Goal: Transaction & Acquisition: Purchase product/service

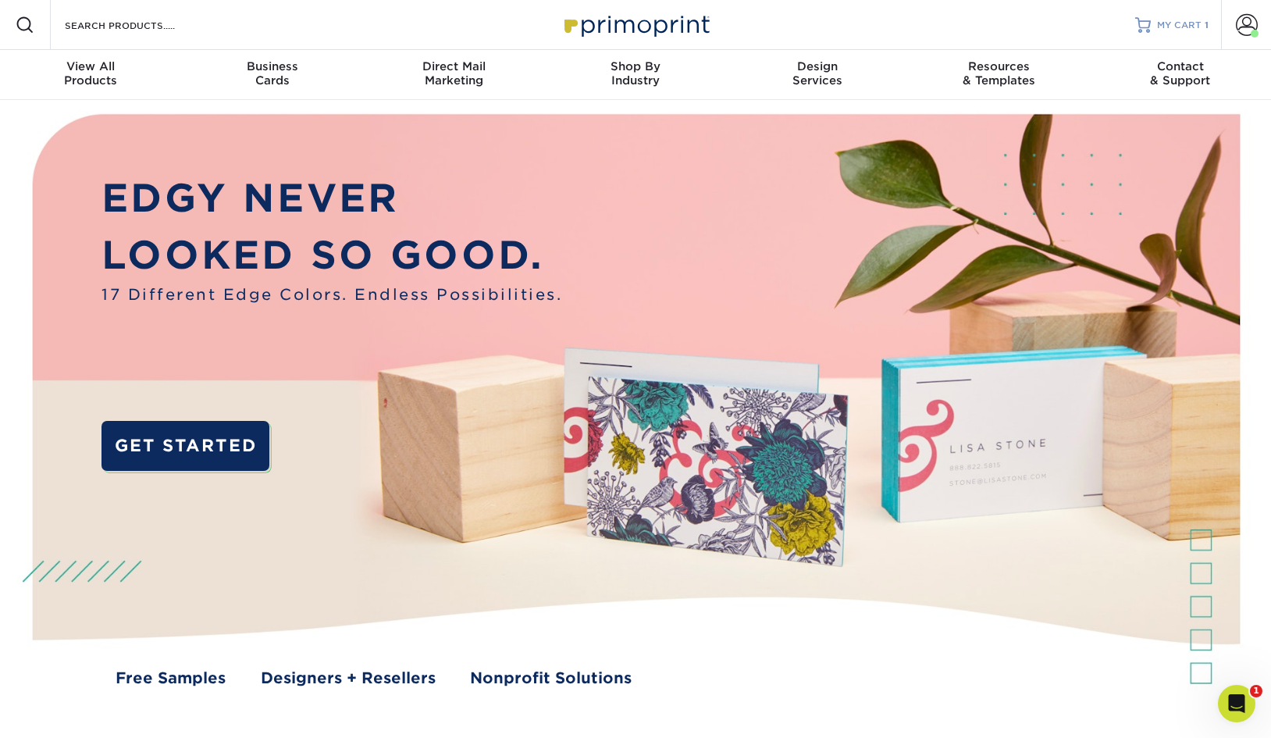
click at [1180, 28] on span "MY CART" at bounding box center [1179, 25] width 45 height 13
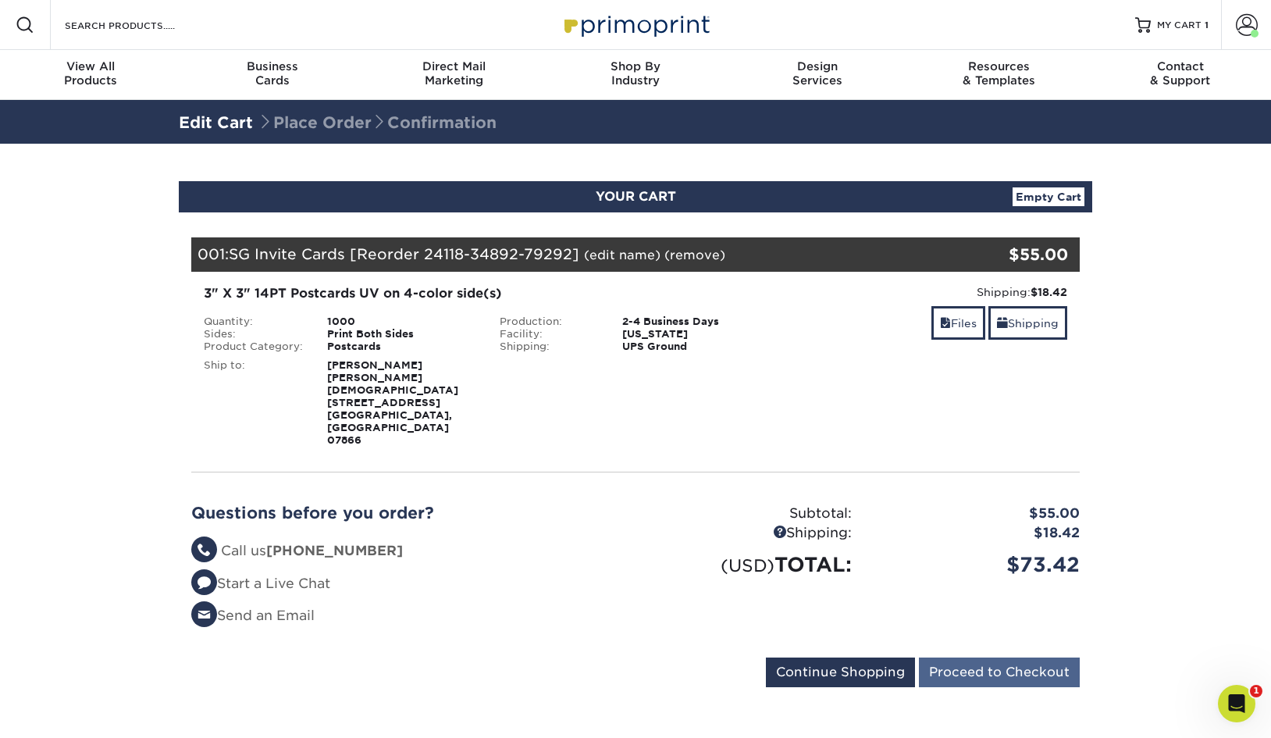
click at [974, 657] on input "Proceed to Checkout" at bounding box center [999, 672] width 161 height 30
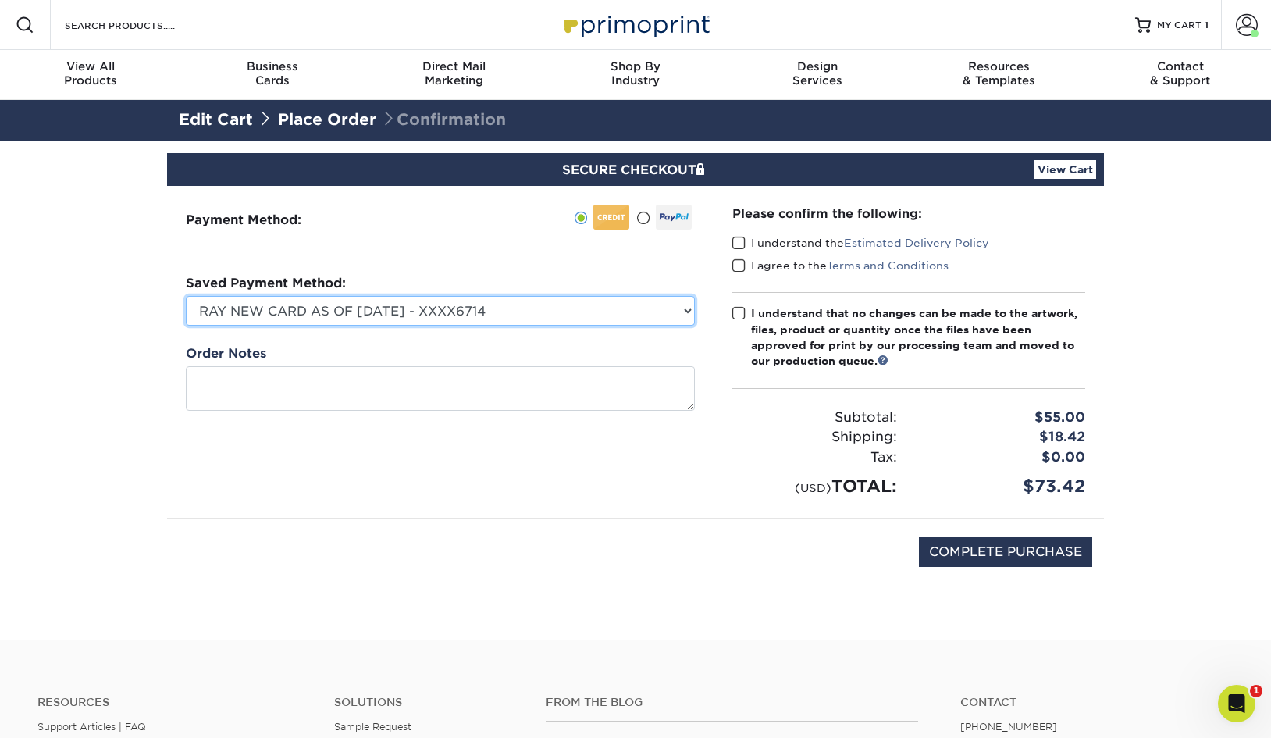
click at [609, 305] on select "RAY NEW CARD AS OF JUNE 2024 - XXXX6714 Visa - XXXX8543 New Credit Card" at bounding box center [440, 311] width 509 height 30
select select
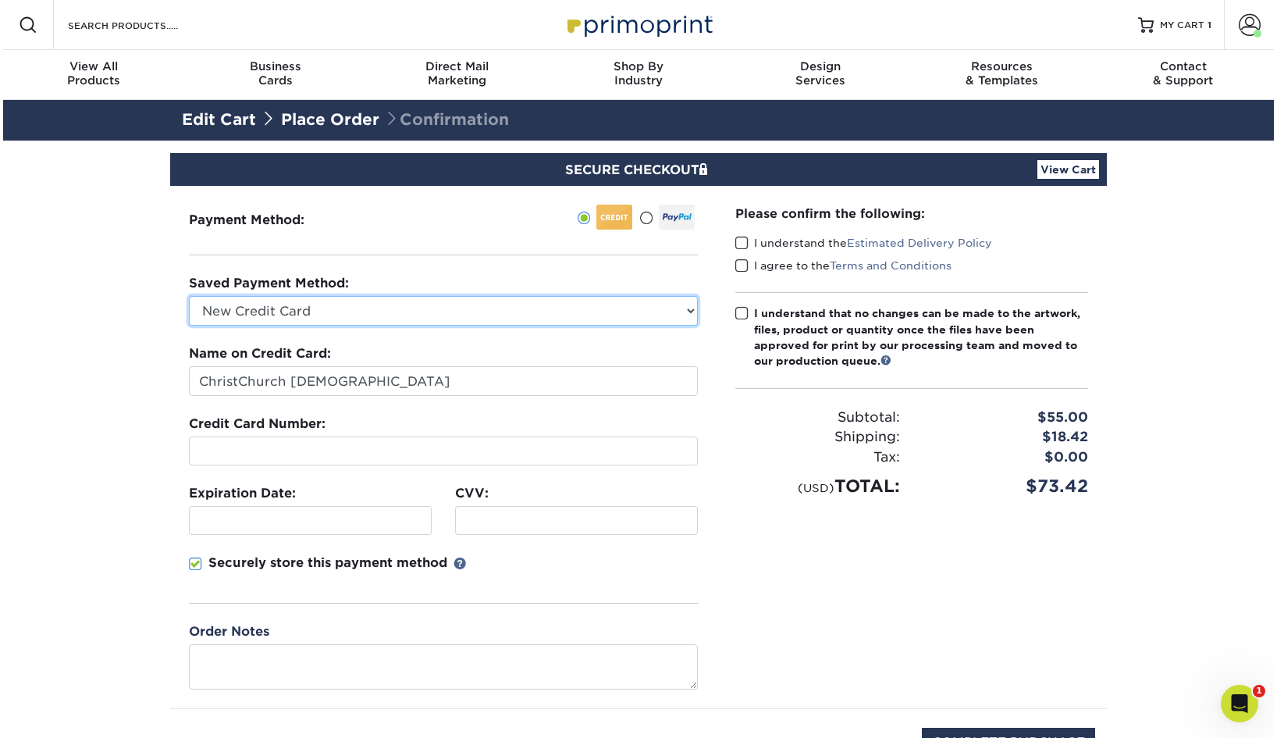
scroll to position [23, 0]
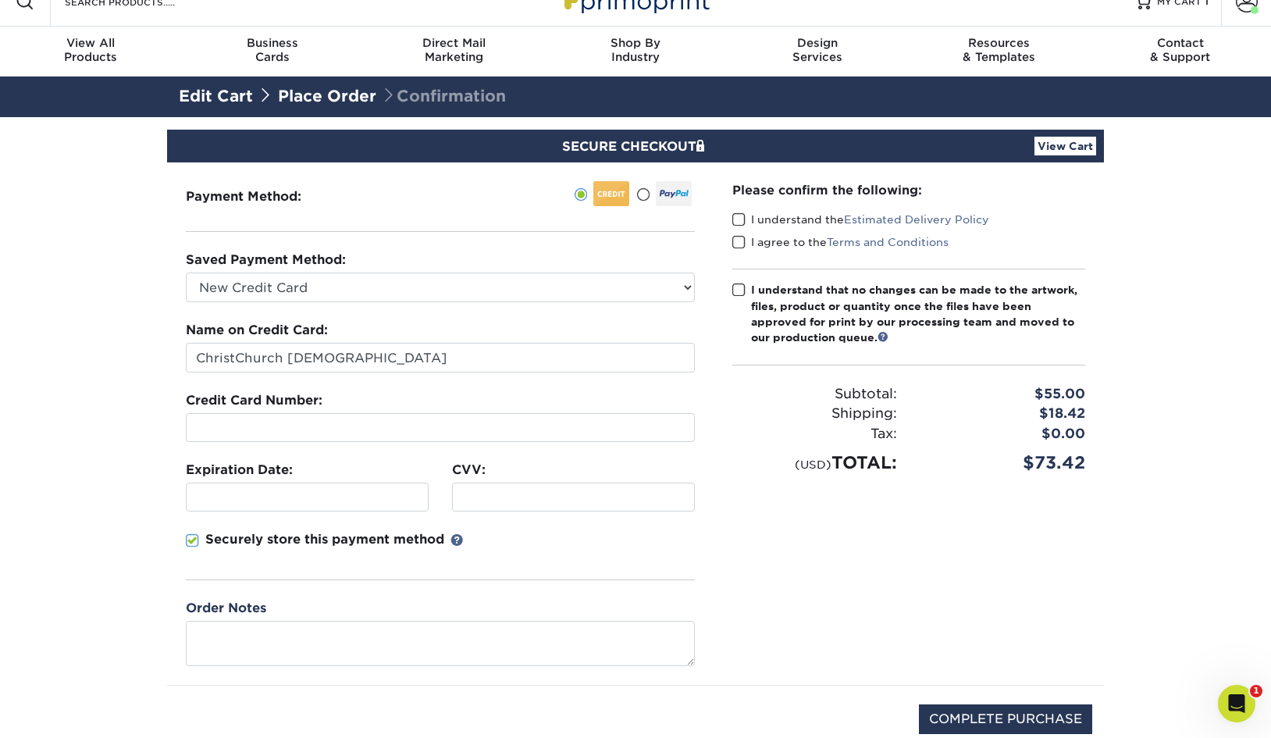
click at [744, 211] on div "Please confirm the following: I understand the Estimated Delivery Policy I agre…" at bounding box center [908, 328] width 353 height 294
click at [744, 215] on span at bounding box center [738, 219] width 13 height 15
click at [0, 0] on input "I understand the Estimated Delivery Policy" at bounding box center [0, 0] width 0 height 0
click at [744, 236] on span at bounding box center [738, 242] width 13 height 15
click at [0, 0] on input "I agree to the Terms and Conditions" at bounding box center [0, 0] width 0 height 0
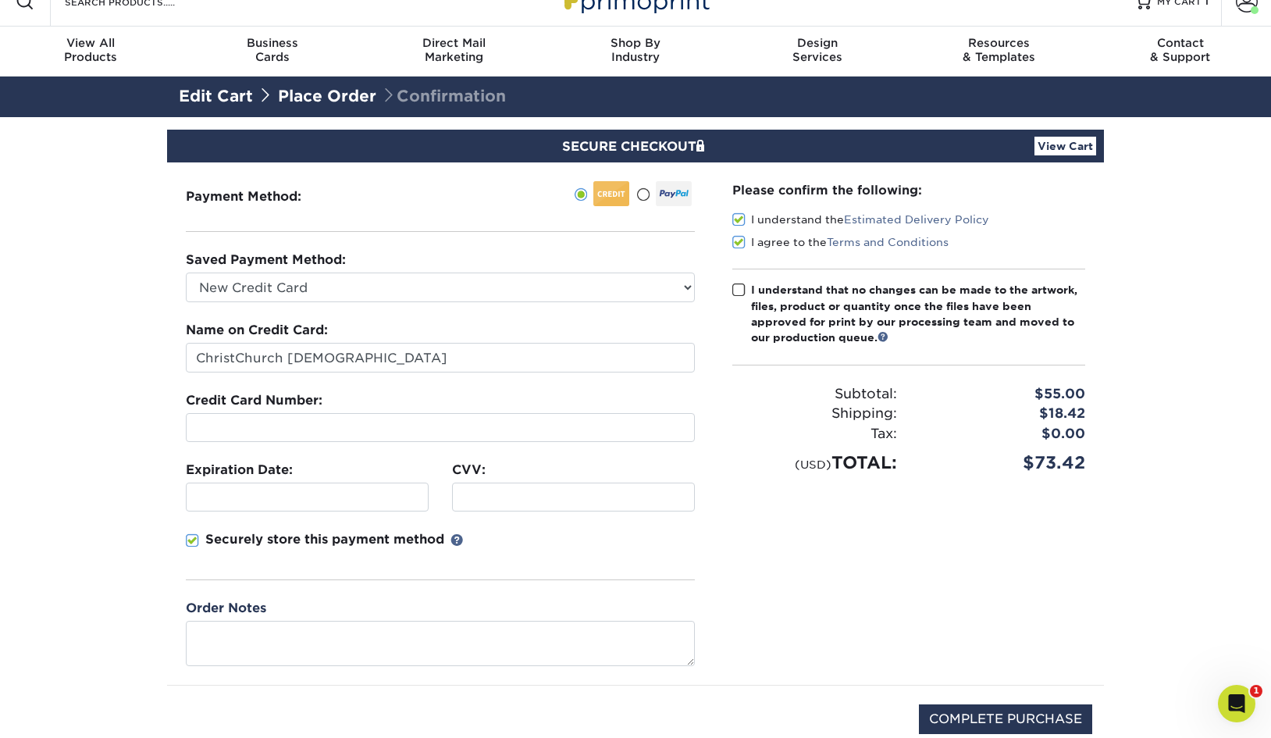
click at [740, 282] on label "I understand that no changes can be made to the artwork, files, product or quan…" at bounding box center [908, 314] width 353 height 64
click at [0, 0] on input "I understand that no changes can be made to the artwork, files, product or quan…" at bounding box center [0, 0] width 0 height 0
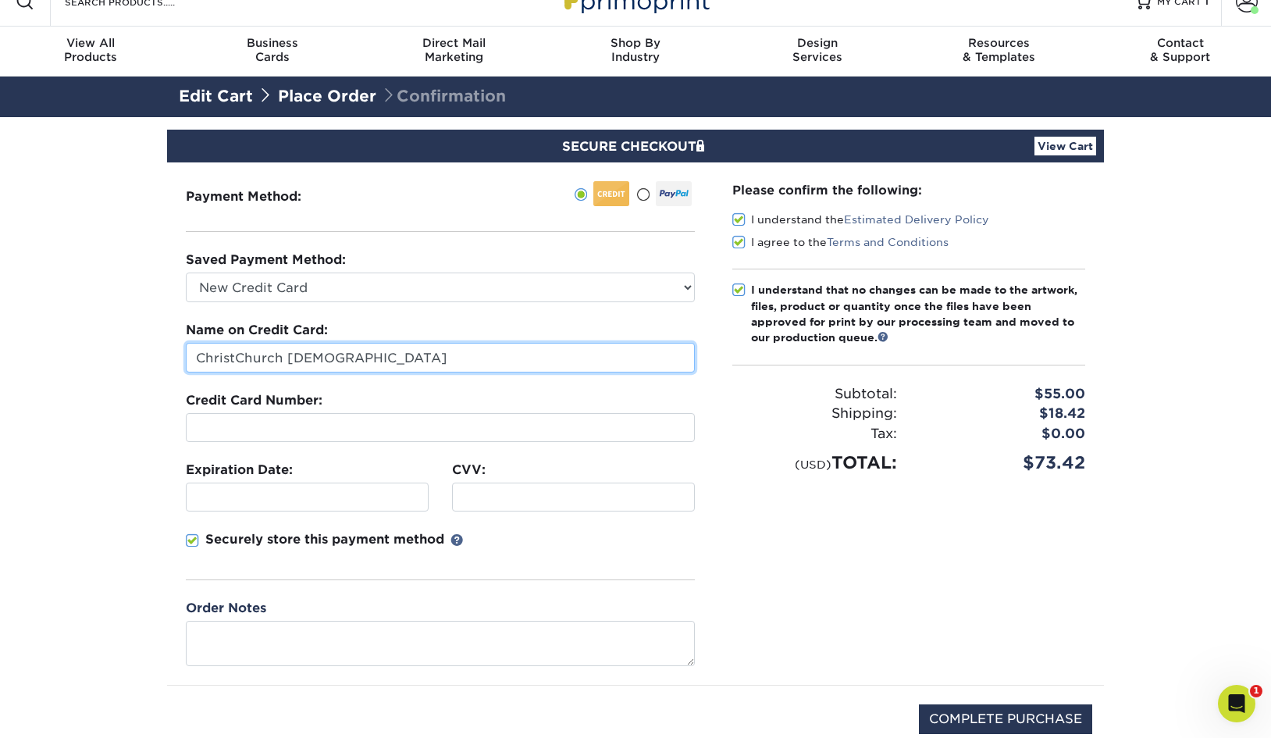
drag, startPoint x: 445, startPoint y: 364, endPoint x: 185, endPoint y: 359, distance: 260.0
click at [185, 359] on div "Payment Method:" at bounding box center [440, 423] width 547 height 522
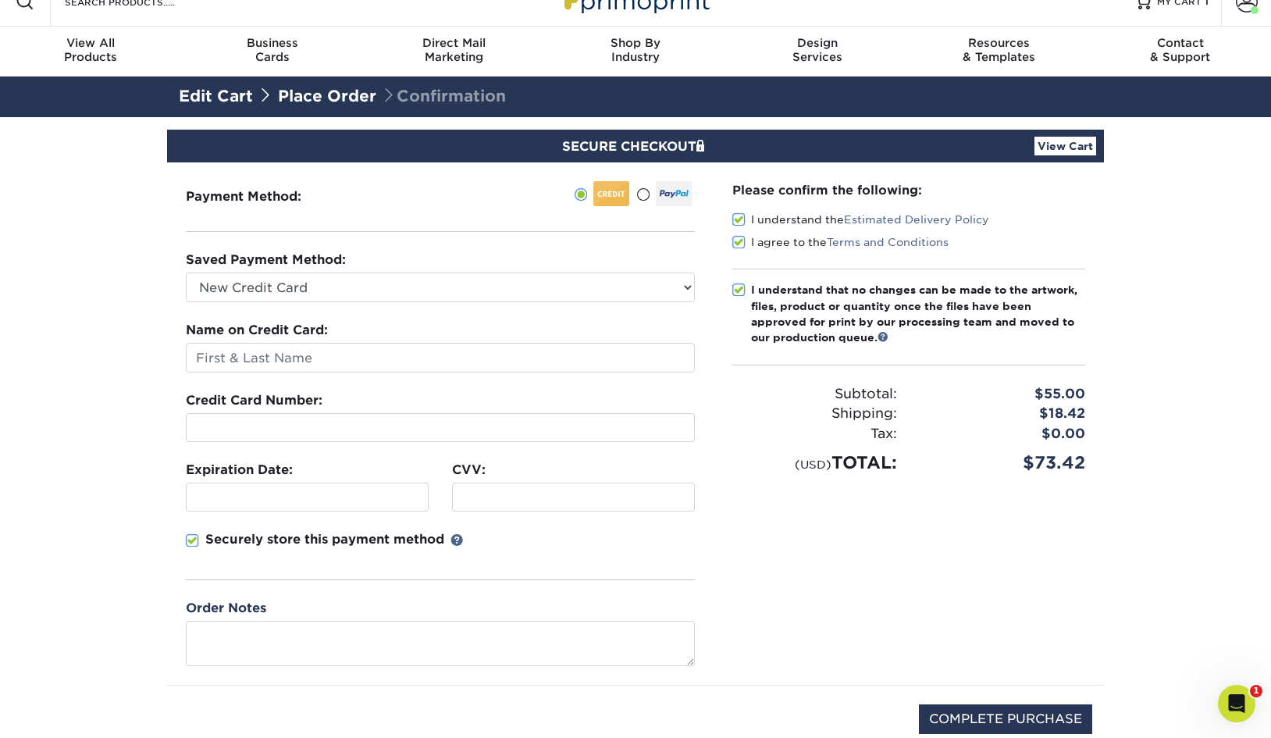
click at [131, 297] on section "SECURE CHECKOUT View Cart Payment Method: Saved Payment Method:" at bounding box center [635, 461] width 1271 height 689
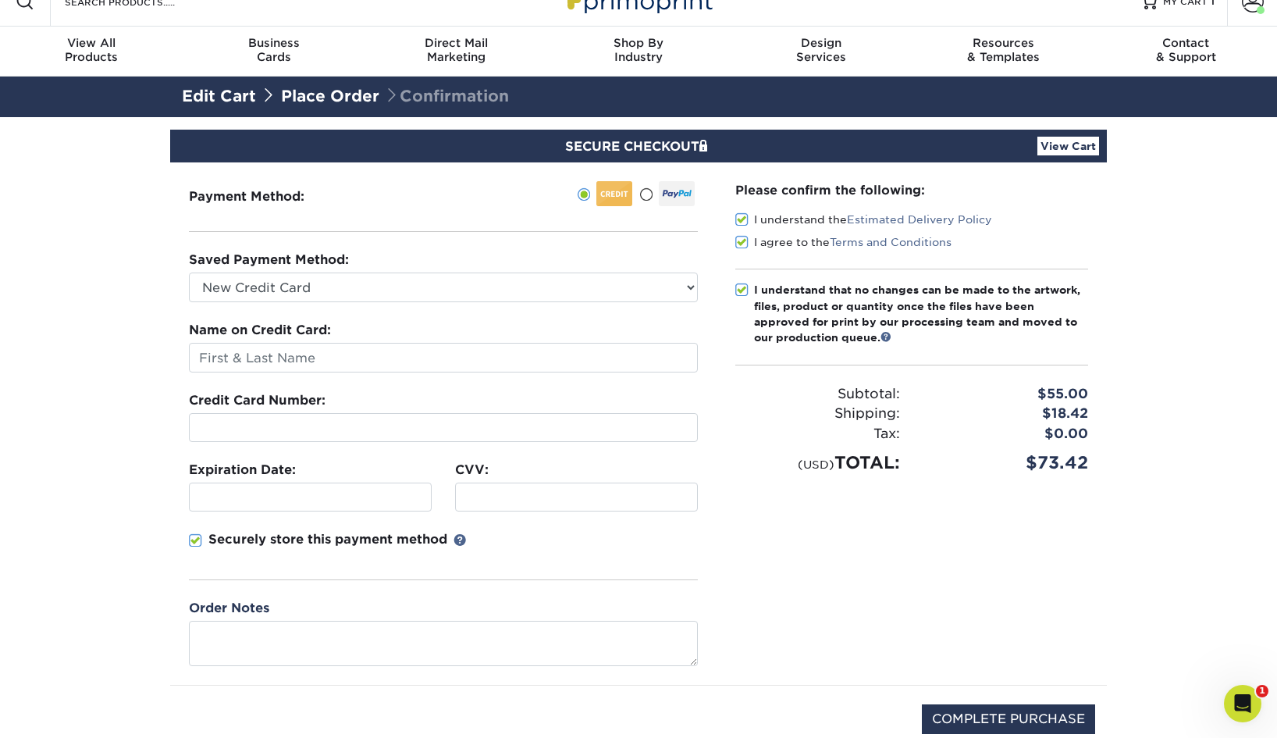
click at [134, 536] on section "SECURE CHECKOUT View Cart Payment Method: Saved Payment Method:" at bounding box center [638, 461] width 1277 height 689
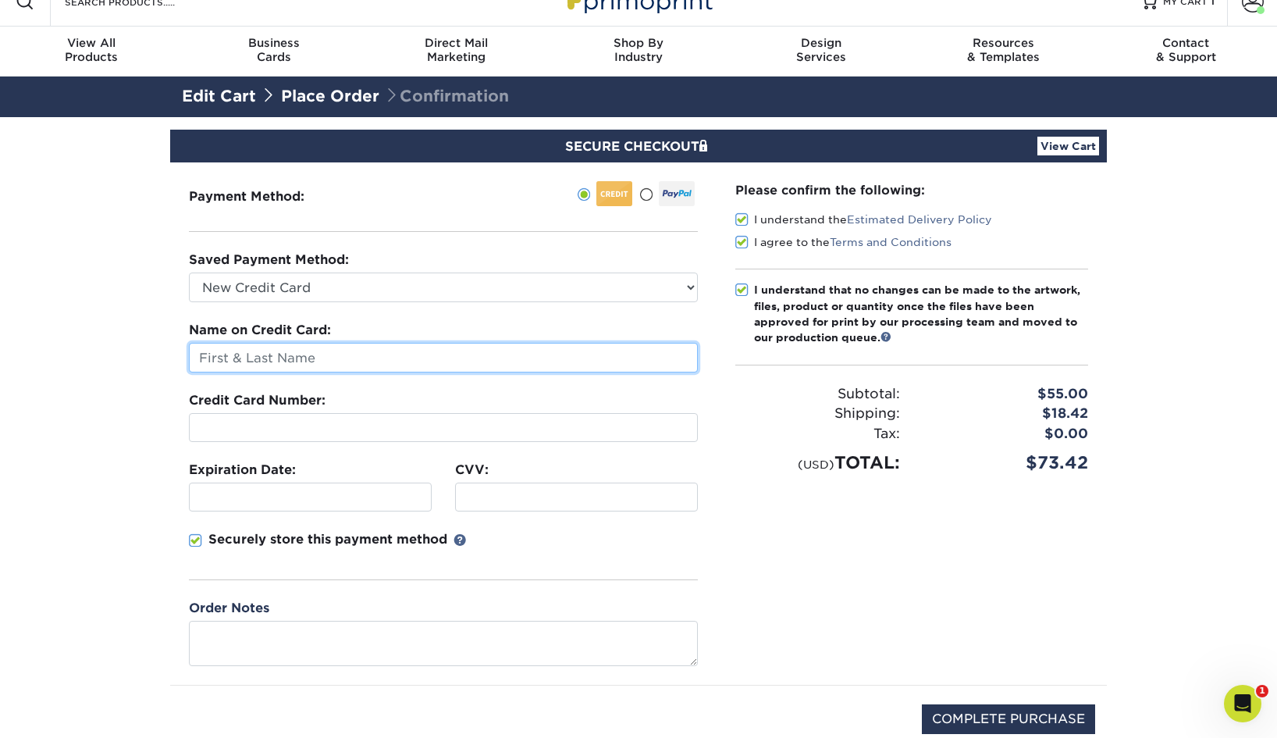
click at [384, 355] on input "text" at bounding box center [443, 358] width 509 height 30
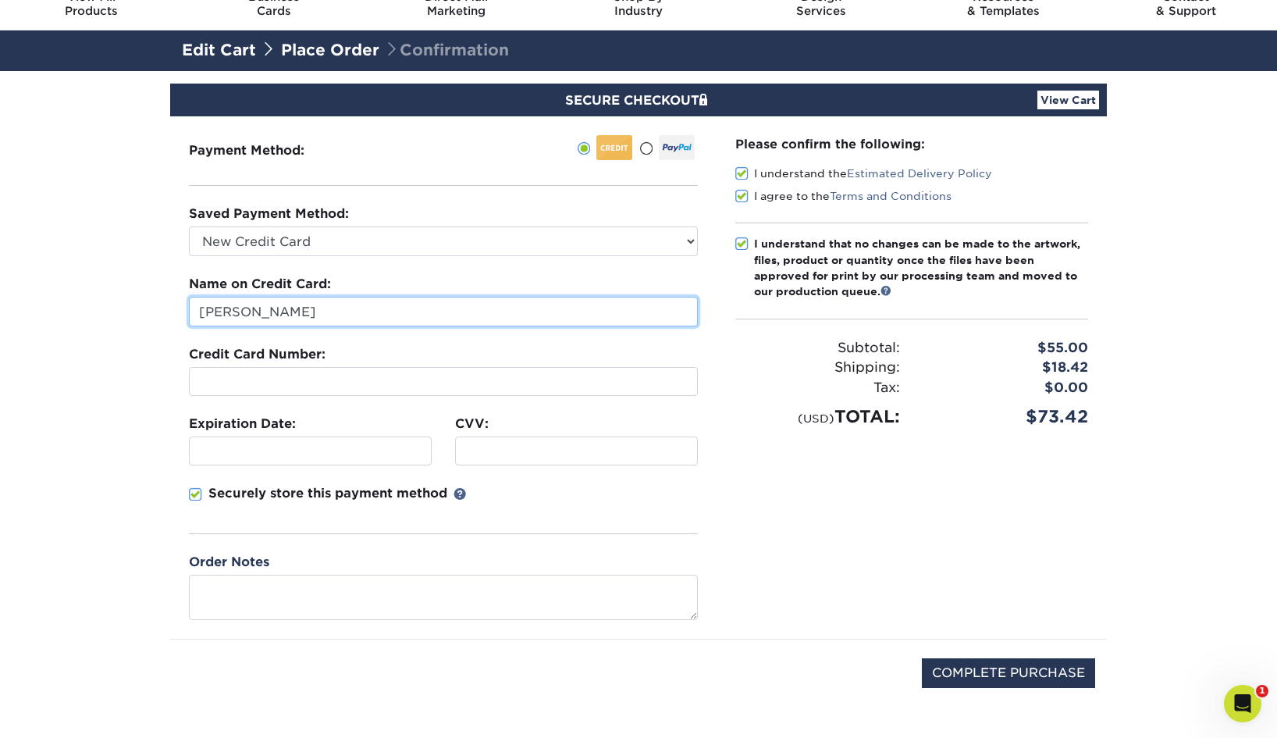
scroll to position [73, 0]
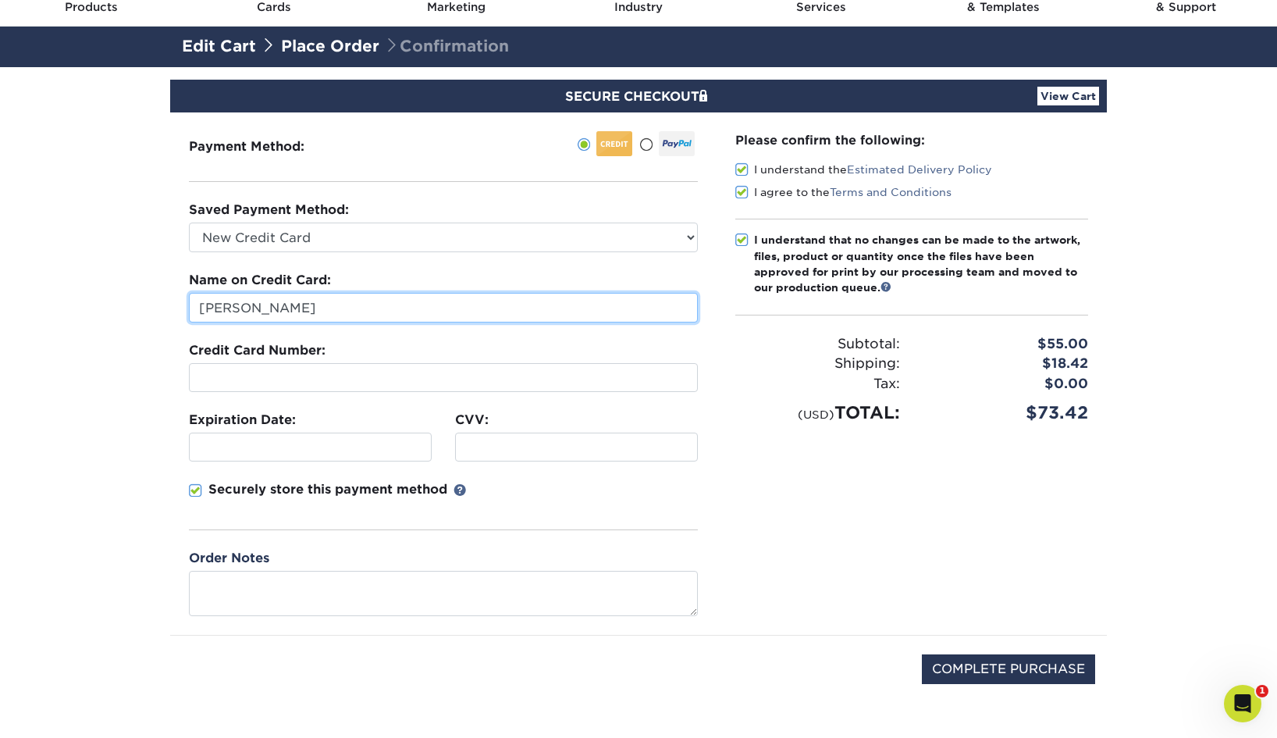
type input "Jerry Laguerre"
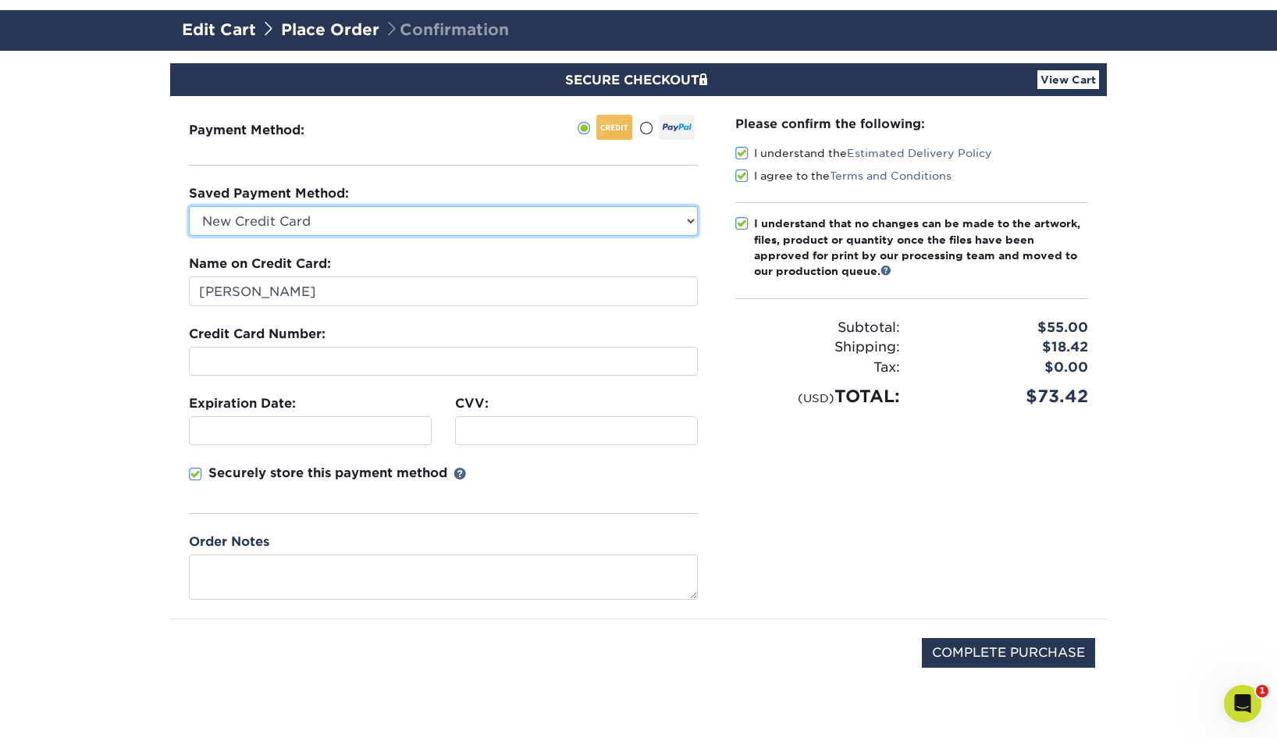
scroll to position [101, 0]
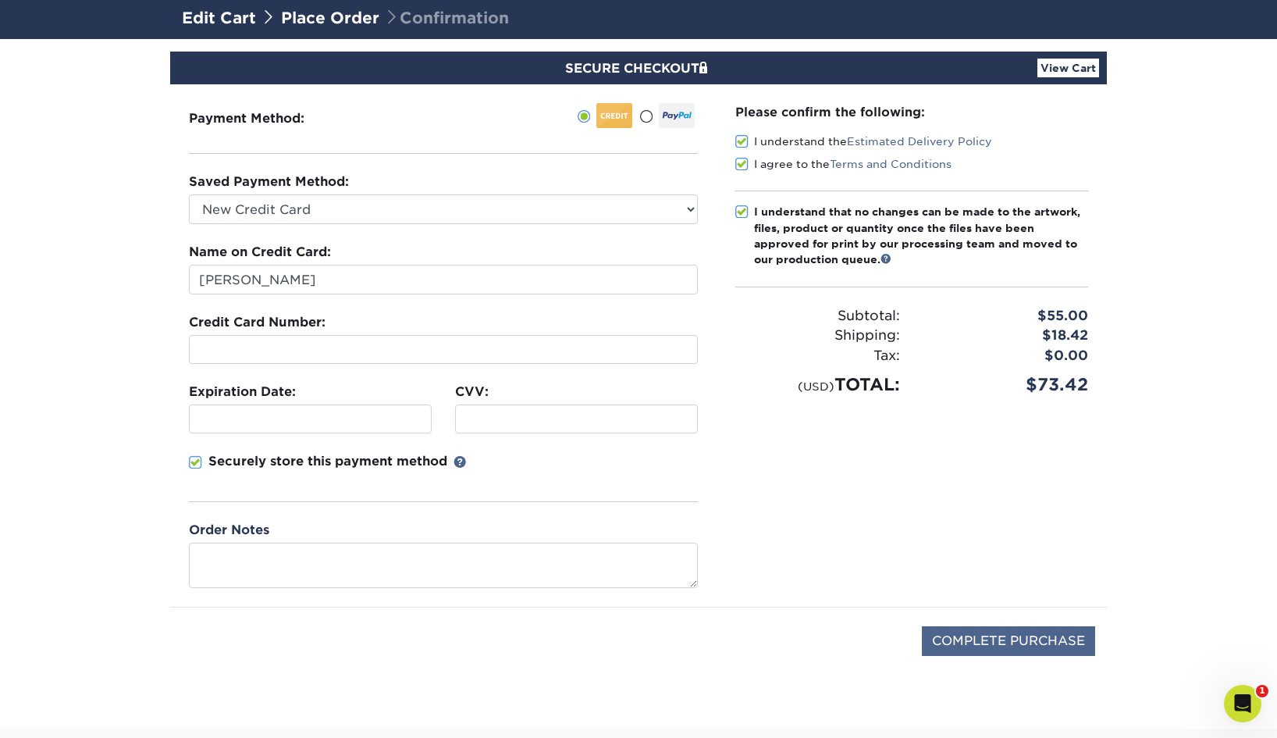
click at [1003, 636] on input "COMPLETE PURCHASE" at bounding box center [1008, 641] width 173 height 30
type input "PROCESSING, PLEASE WAIT..."
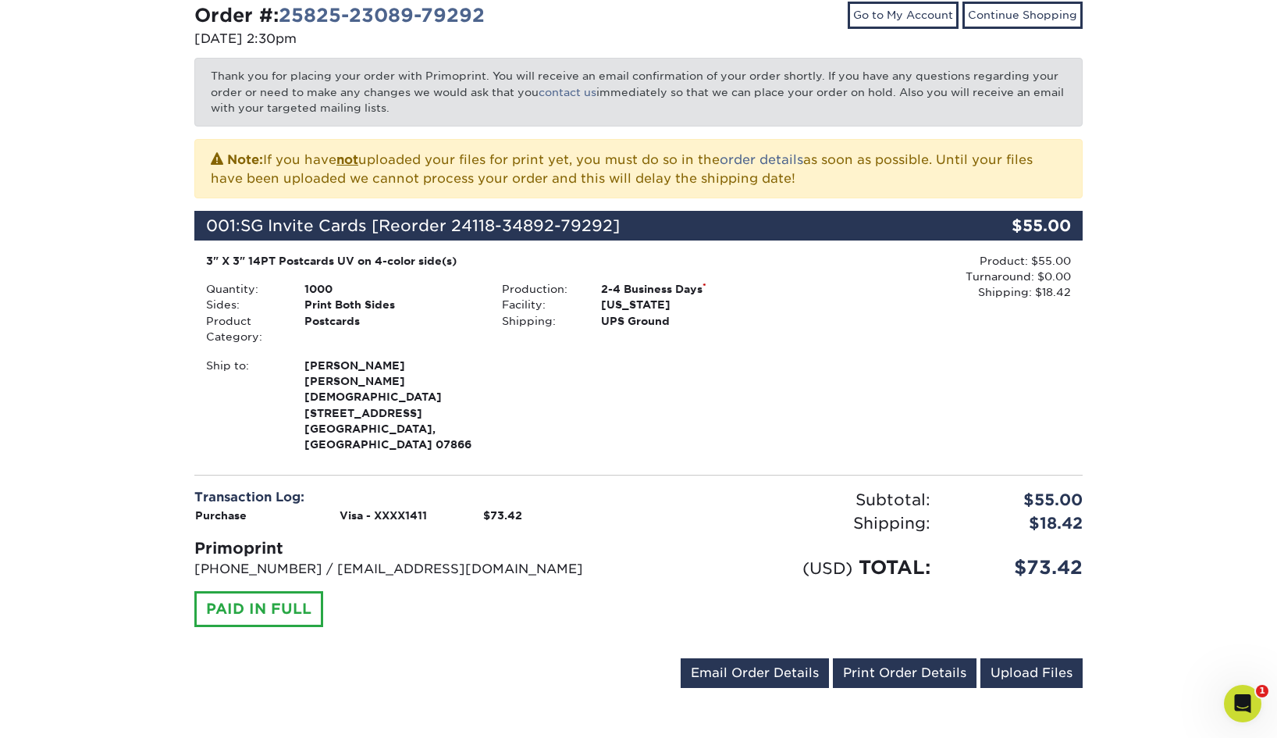
scroll to position [227, 0]
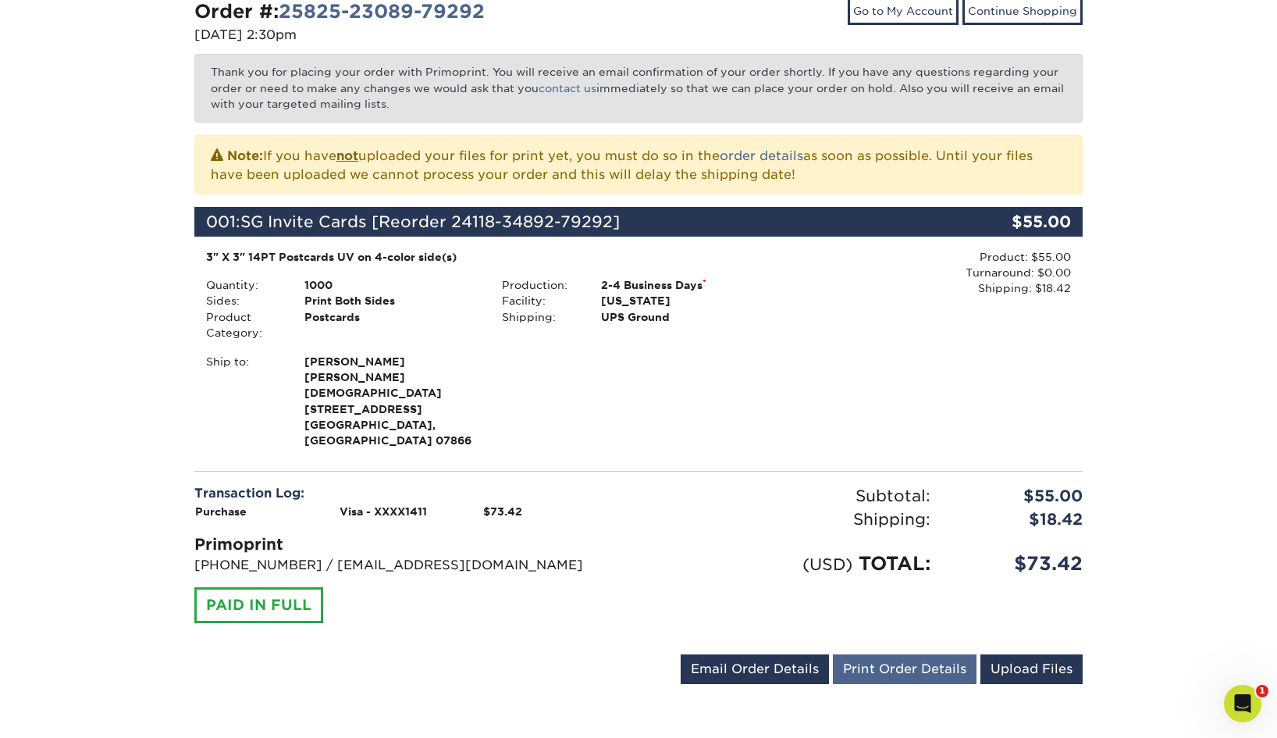
click at [879, 654] on link "Print Order Details" at bounding box center [905, 669] width 144 height 30
